Goal: Task Accomplishment & Management: Manage account settings

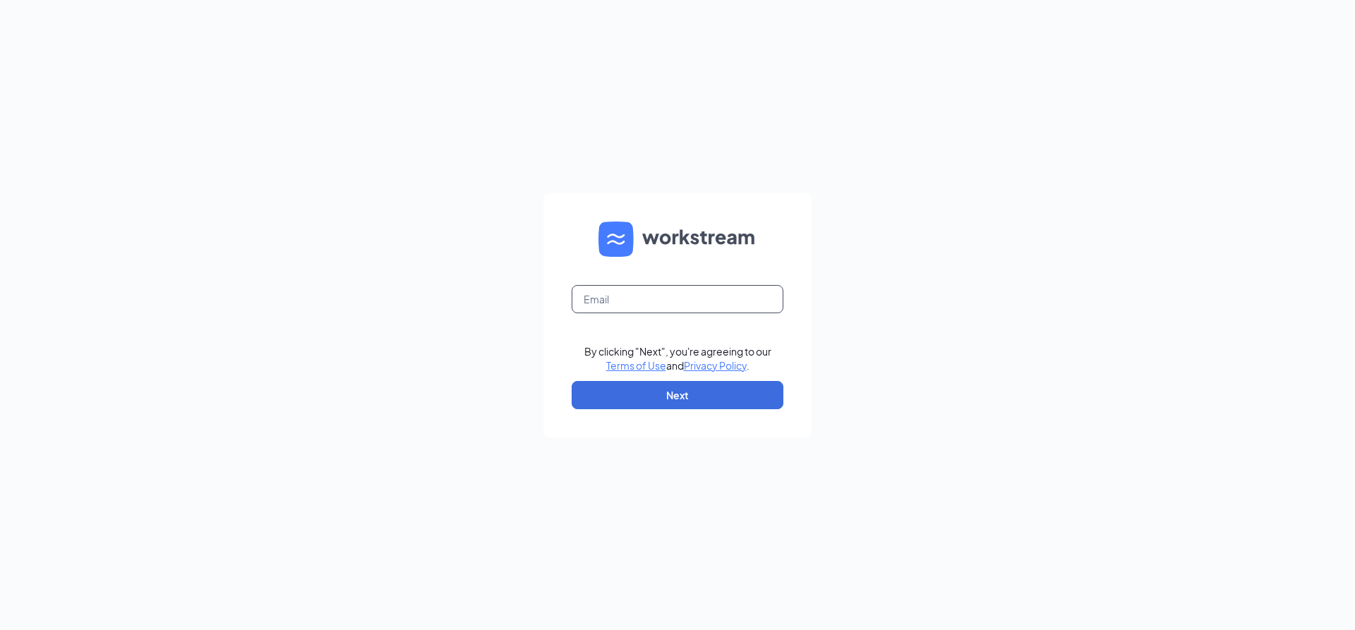
click at [600, 294] on input "text" at bounding box center [678, 299] width 212 height 28
type input "[PERSON_NAME][EMAIL_ADDRESS][DOMAIN_NAME]"
click at [636, 397] on button "Next" at bounding box center [678, 395] width 212 height 28
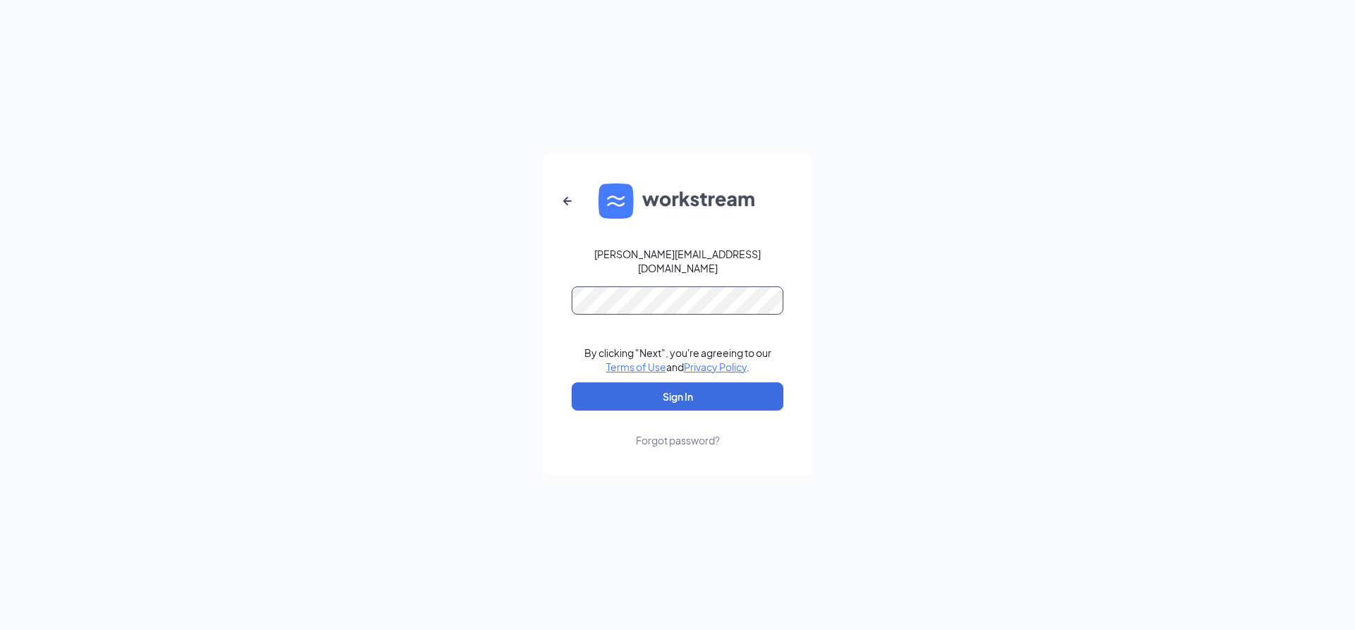
click at [572, 382] on button "Sign In" at bounding box center [678, 396] width 212 height 28
click at [675, 393] on button "Sign In" at bounding box center [678, 396] width 212 height 28
click at [248, 348] on div "[PERSON_NAME][EMAIL_ADDRESS][DOMAIN_NAME] Credential mismatches. By clicking "N…" at bounding box center [677, 315] width 1355 height 630
click at [572, 382] on button "Sign In" at bounding box center [678, 396] width 212 height 28
click at [624, 382] on button "Sign In" at bounding box center [678, 396] width 212 height 28
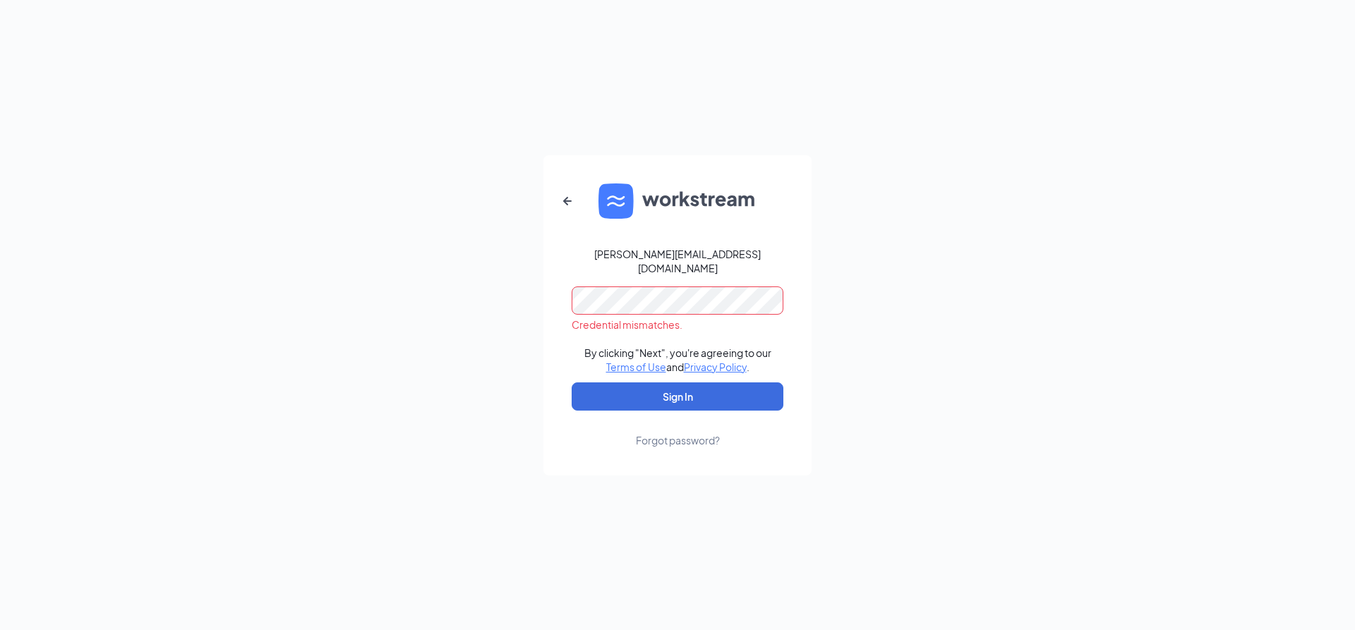
click at [384, 370] on div "[PERSON_NAME][EMAIL_ADDRESS][DOMAIN_NAME] Credential mismatches. By clicking "N…" at bounding box center [677, 315] width 1355 height 630
click at [572, 382] on button "Sign In" at bounding box center [678, 396] width 212 height 28
click at [536, 327] on div "[PERSON_NAME][EMAIL_ADDRESS][DOMAIN_NAME] Credential mismatches. By clicking "N…" at bounding box center [677, 315] width 1355 height 630
click at [572, 382] on button "Sign In" at bounding box center [678, 396] width 212 height 28
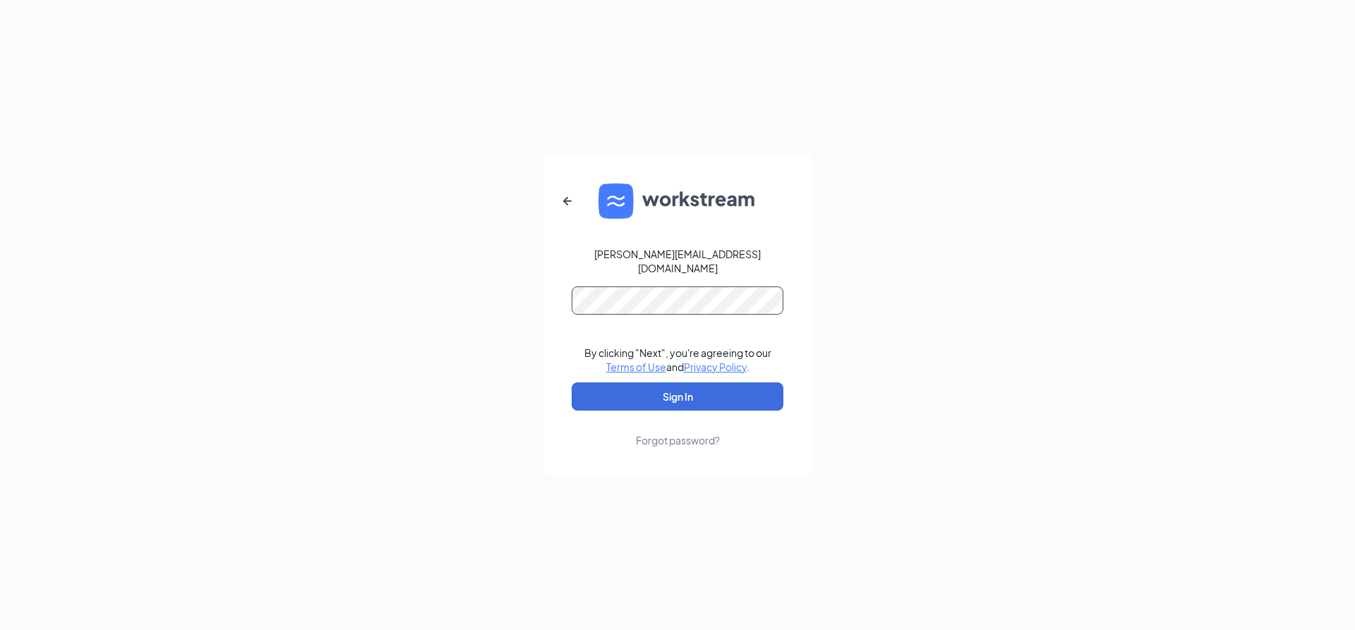
click at [572, 382] on button "Sign In" at bounding box center [678, 396] width 212 height 28
click at [467, 337] on div "[PERSON_NAME][EMAIL_ADDRESS][DOMAIN_NAME] Credential mismatches. By clicking "N…" at bounding box center [677, 315] width 1355 height 630
click at [572, 382] on button "Sign In" at bounding box center [678, 396] width 212 height 28
